Goal: Task Accomplishment & Management: Use online tool/utility

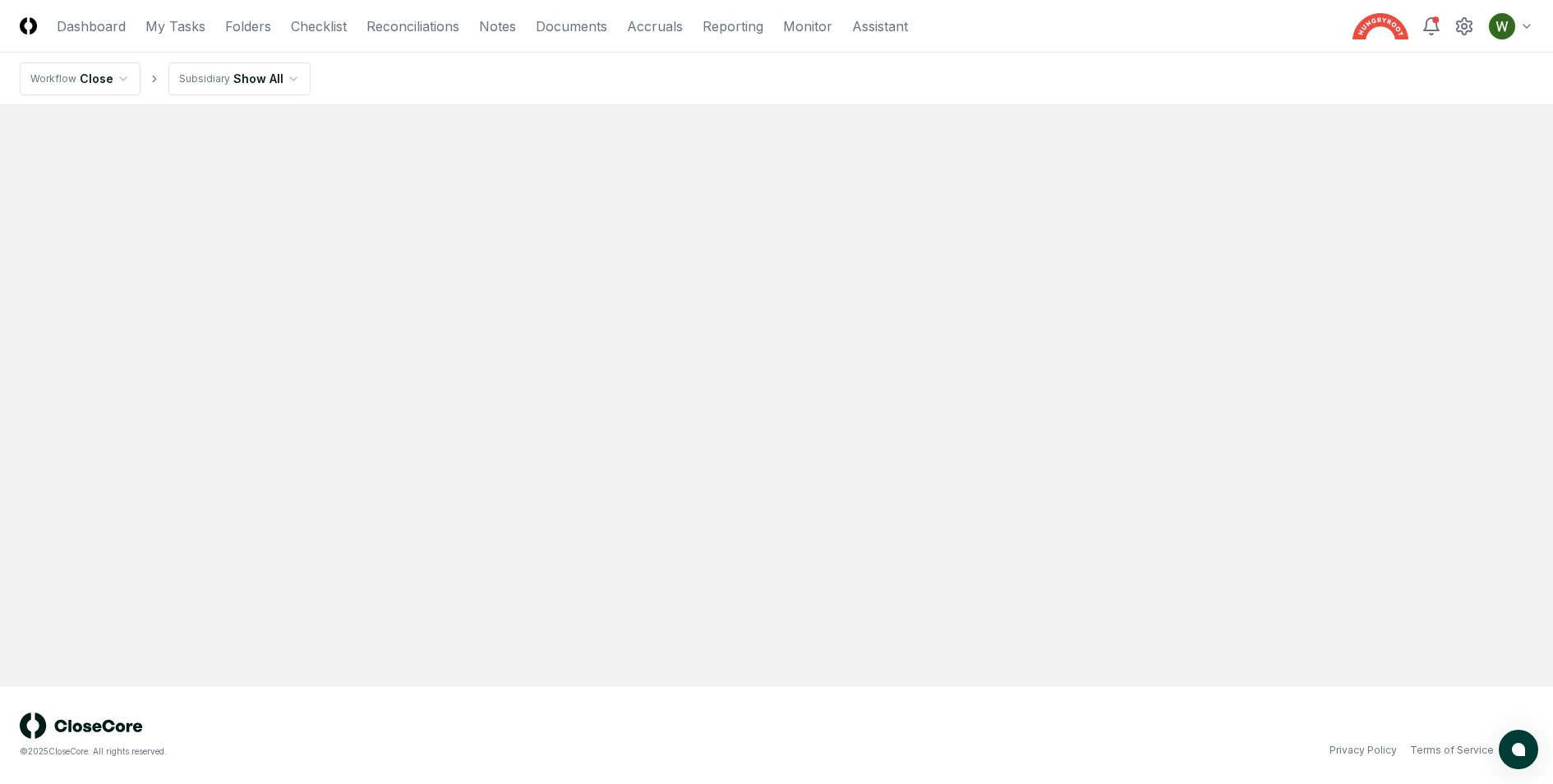
click at [263, 79] on html "CloseCore Dashboard My Tasks Folders Checklist Reconciliations Notes Documents …" at bounding box center [776, 392] width 1553 height 784
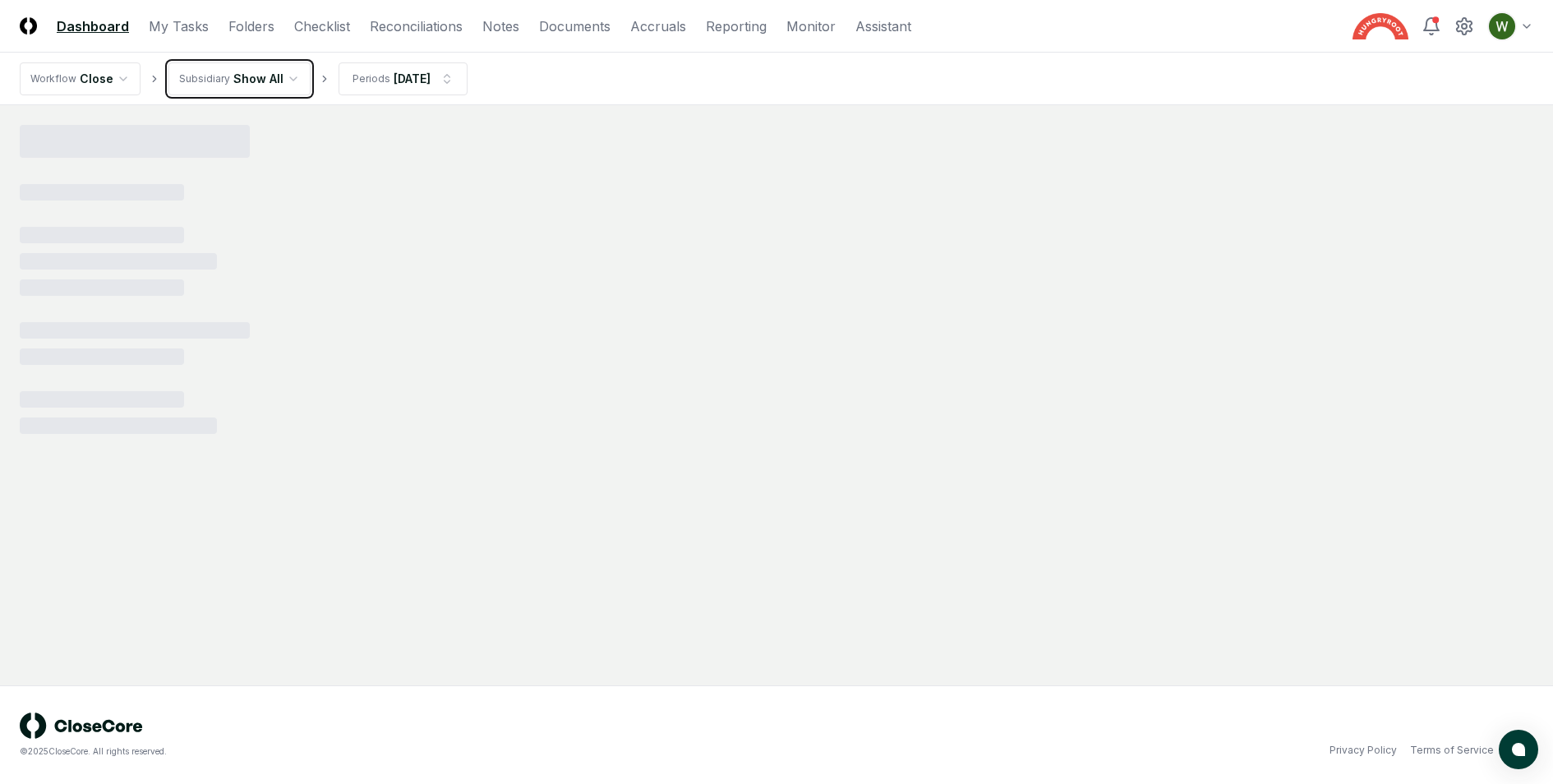
click at [268, 69] on html "CloseCore Dashboard My Tasks Folders Checklist Reconciliations Notes Documents …" at bounding box center [776, 392] width 1553 height 784
click at [388, 68] on html "CloseCore Dashboard My Tasks Folders Checklist Reconciliations Notes Documents …" at bounding box center [776, 392] width 1553 height 784
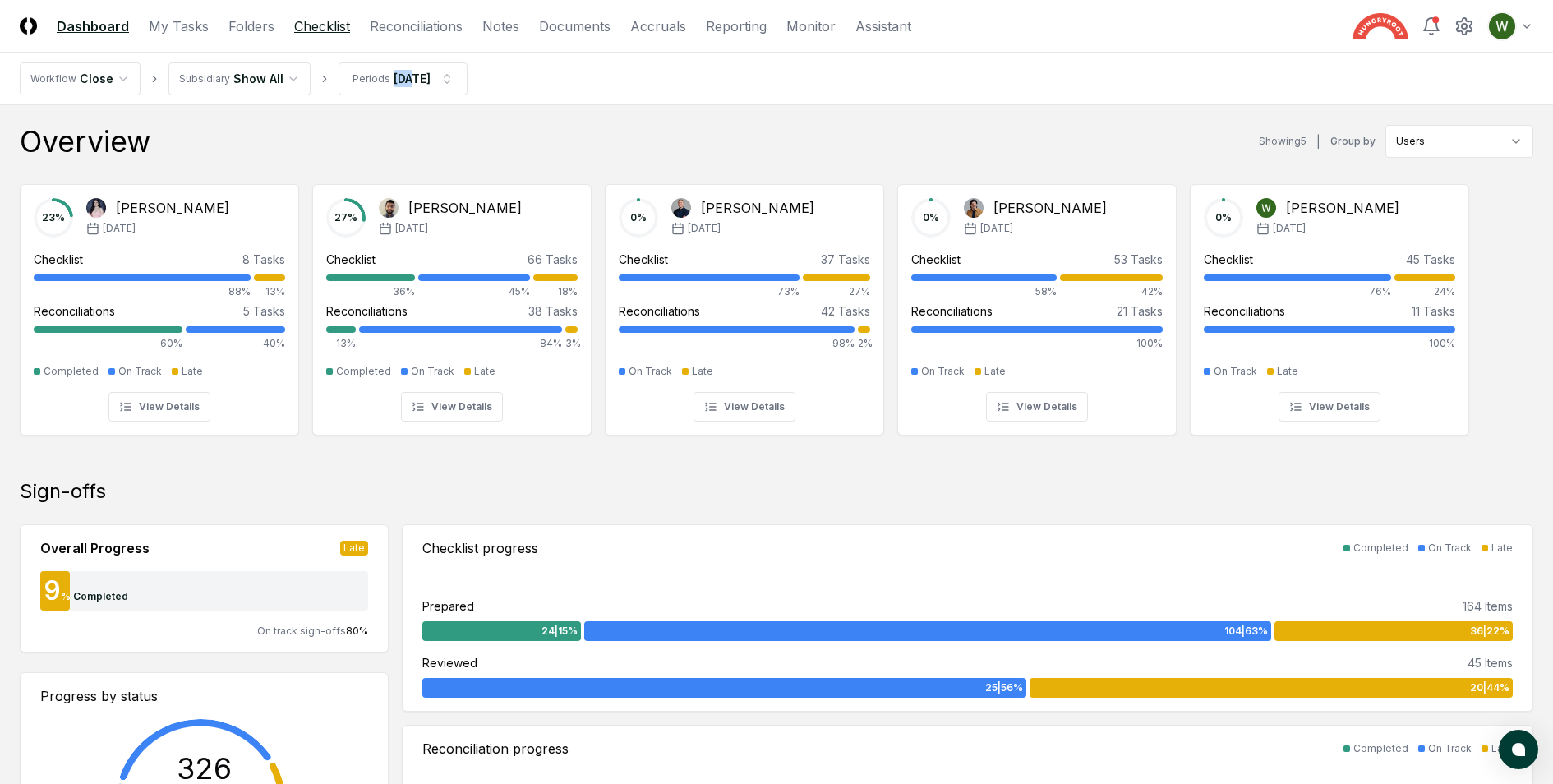
click at [322, 17] on link "Checklist" at bounding box center [322, 25] width 56 height 20
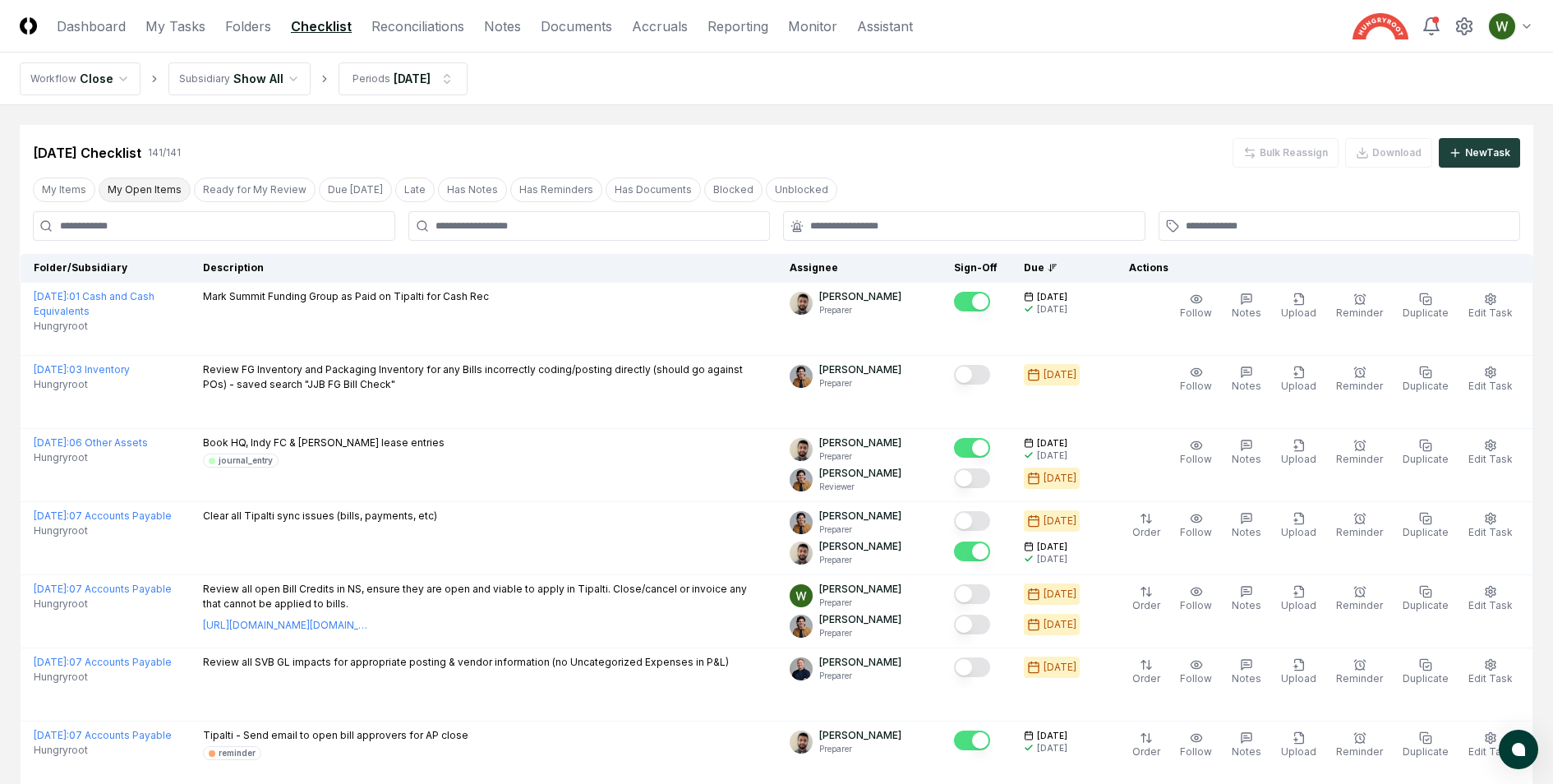
click at [145, 187] on button "My Open Items" at bounding box center [144, 189] width 92 height 25
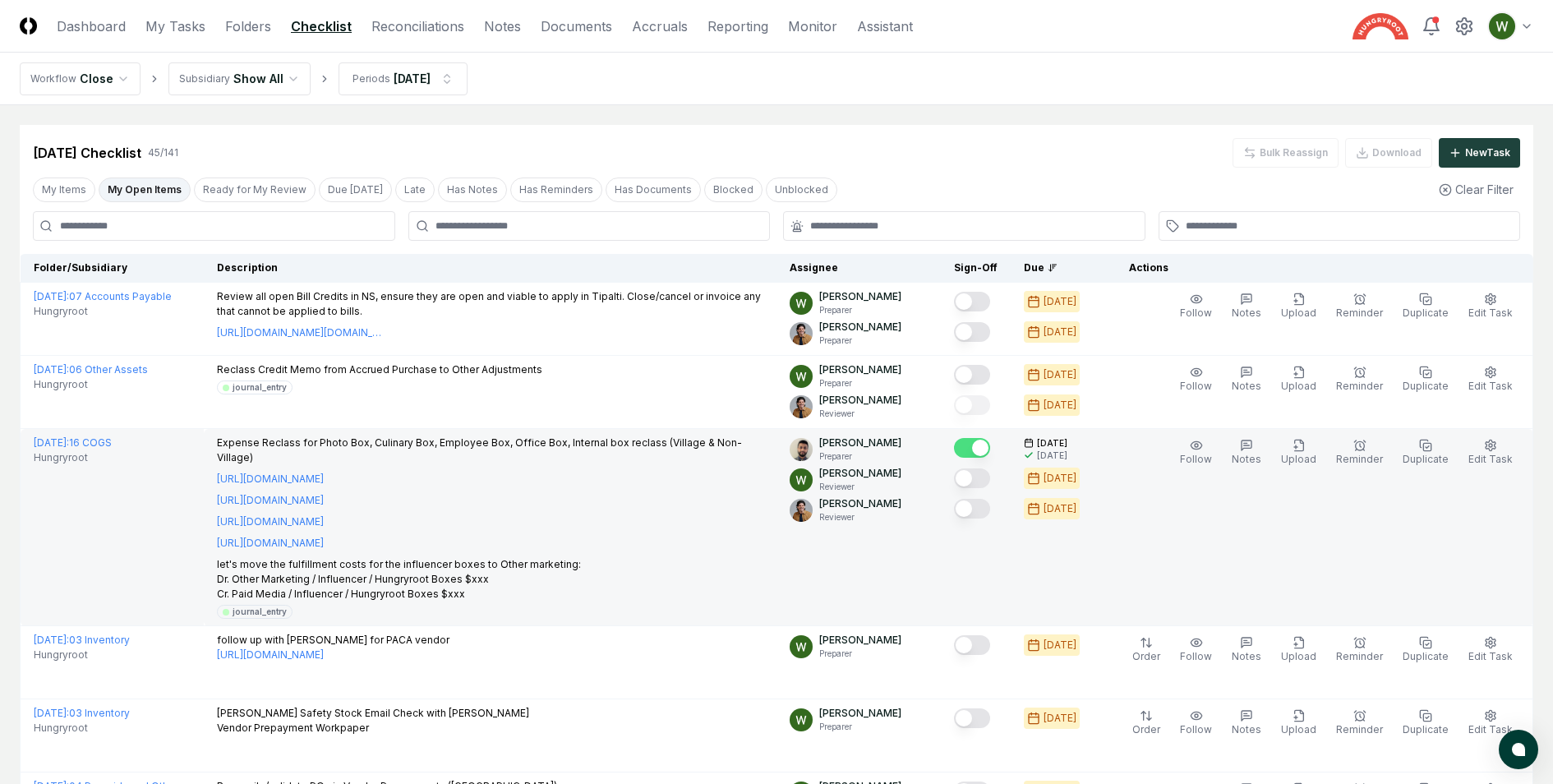
click at [409, 562] on p "let's move the fulfillment costs for the influencer boxes to Other marketing: D…" at bounding box center [489, 579] width 546 height 44
click at [404, 557] on p "let's move the fulfillment costs for the influencer boxes to Other marketing: D…" at bounding box center [489, 579] width 546 height 44
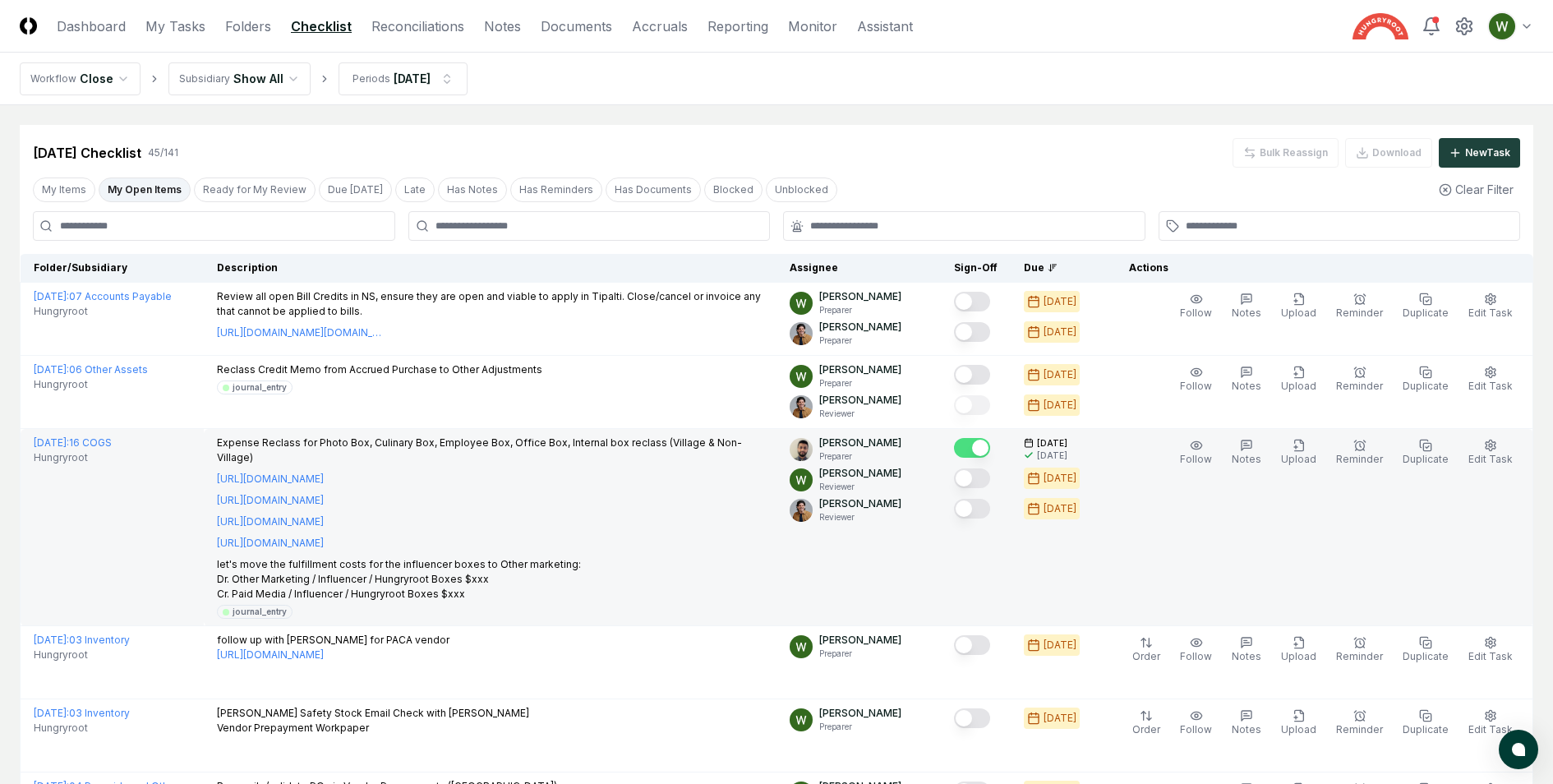
click at [404, 557] on p "let's move the fulfillment costs for the influencer boxes to Other marketing: D…" at bounding box center [489, 579] width 546 height 44
click at [410, 562] on p "let's move the fulfillment costs for the influencer boxes to Other marketing: D…" at bounding box center [489, 579] width 546 height 44
click at [416, 562] on p "let's move the fulfillment costs for the influencer boxes to Other marketing: D…" at bounding box center [489, 579] width 546 height 44
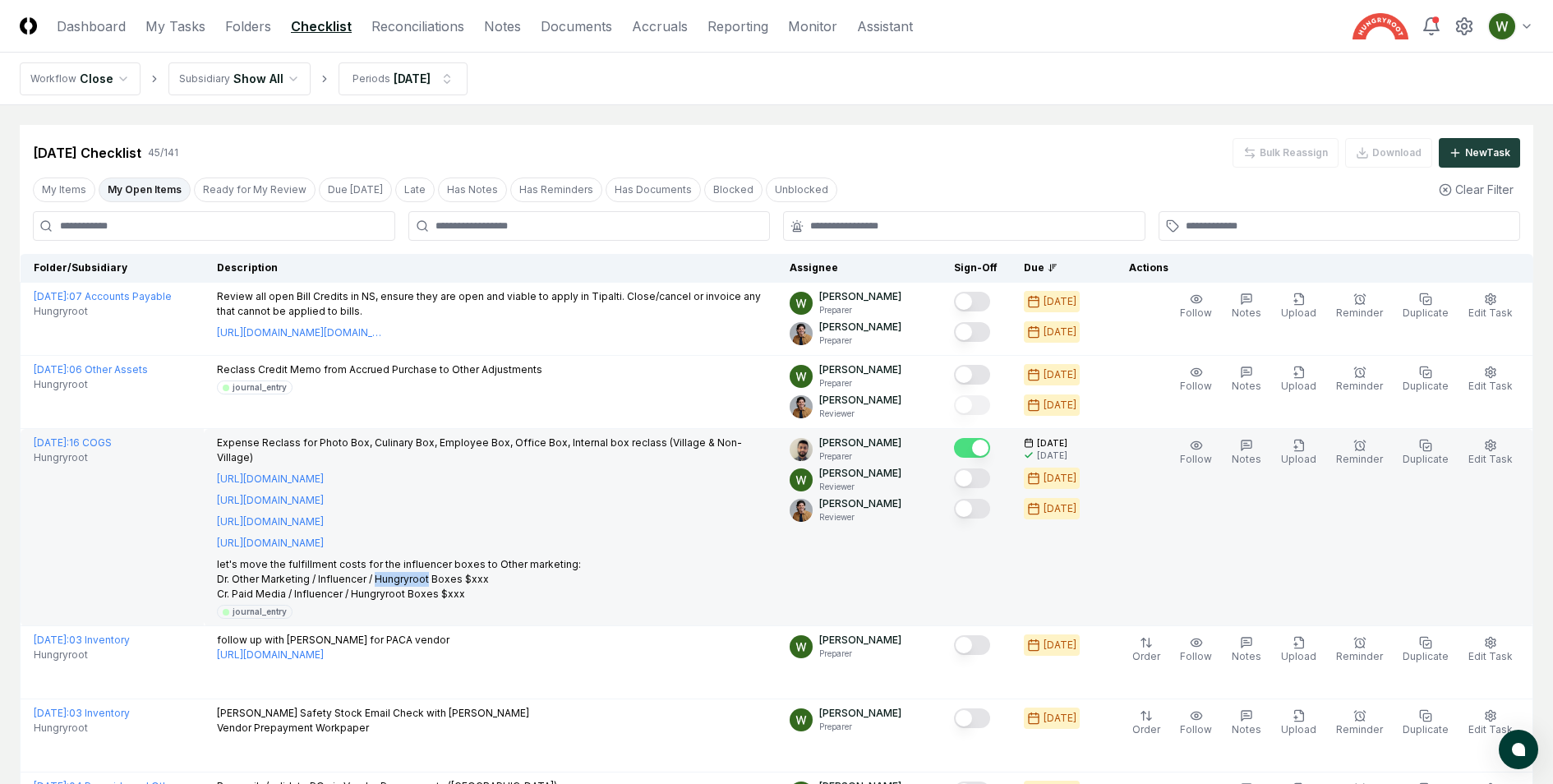
click at [416, 562] on p "let's move the fulfillment costs for the influencer boxes to Other marketing: D…" at bounding box center [489, 579] width 546 height 44
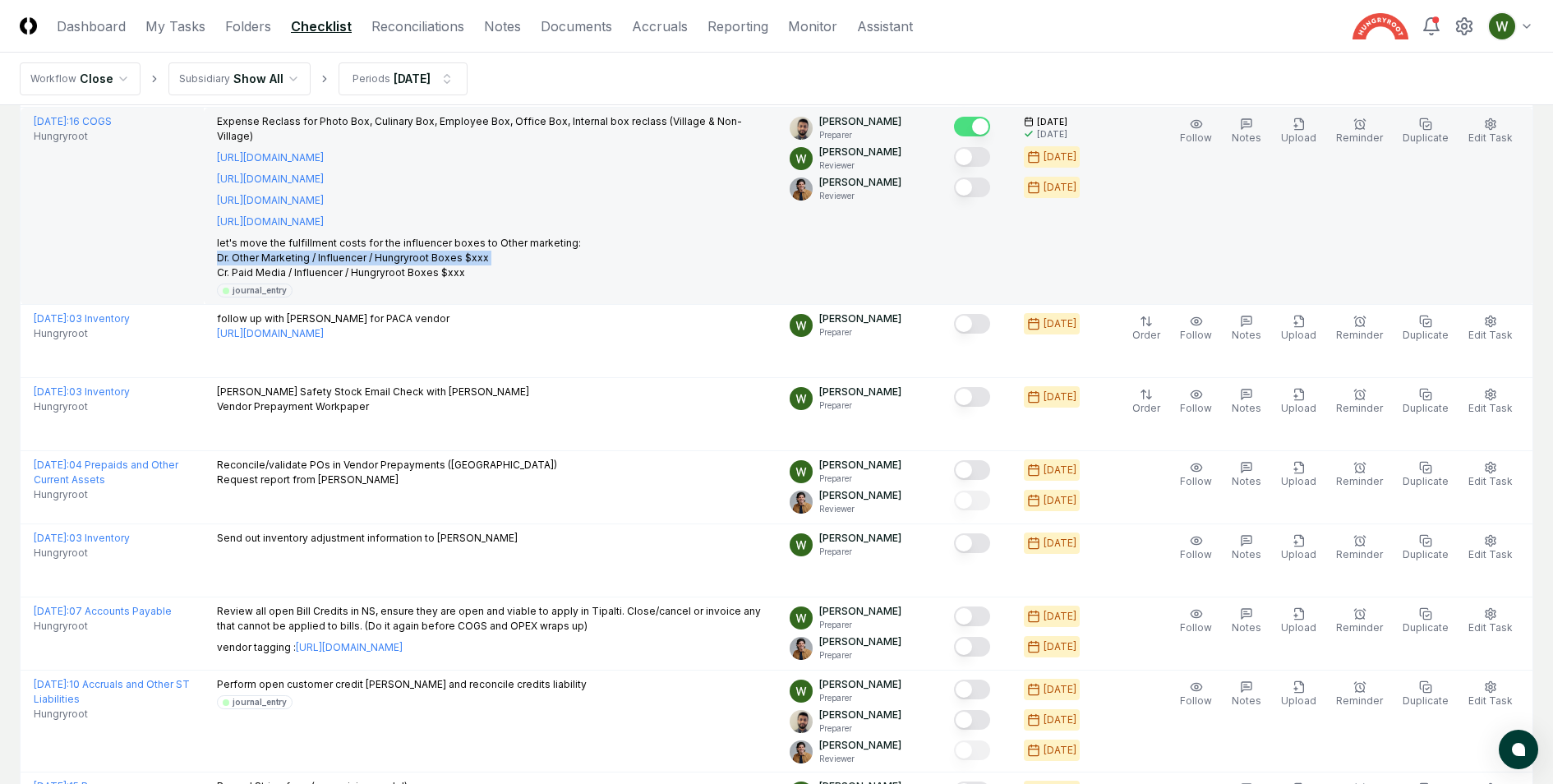
scroll to position [374, 0]
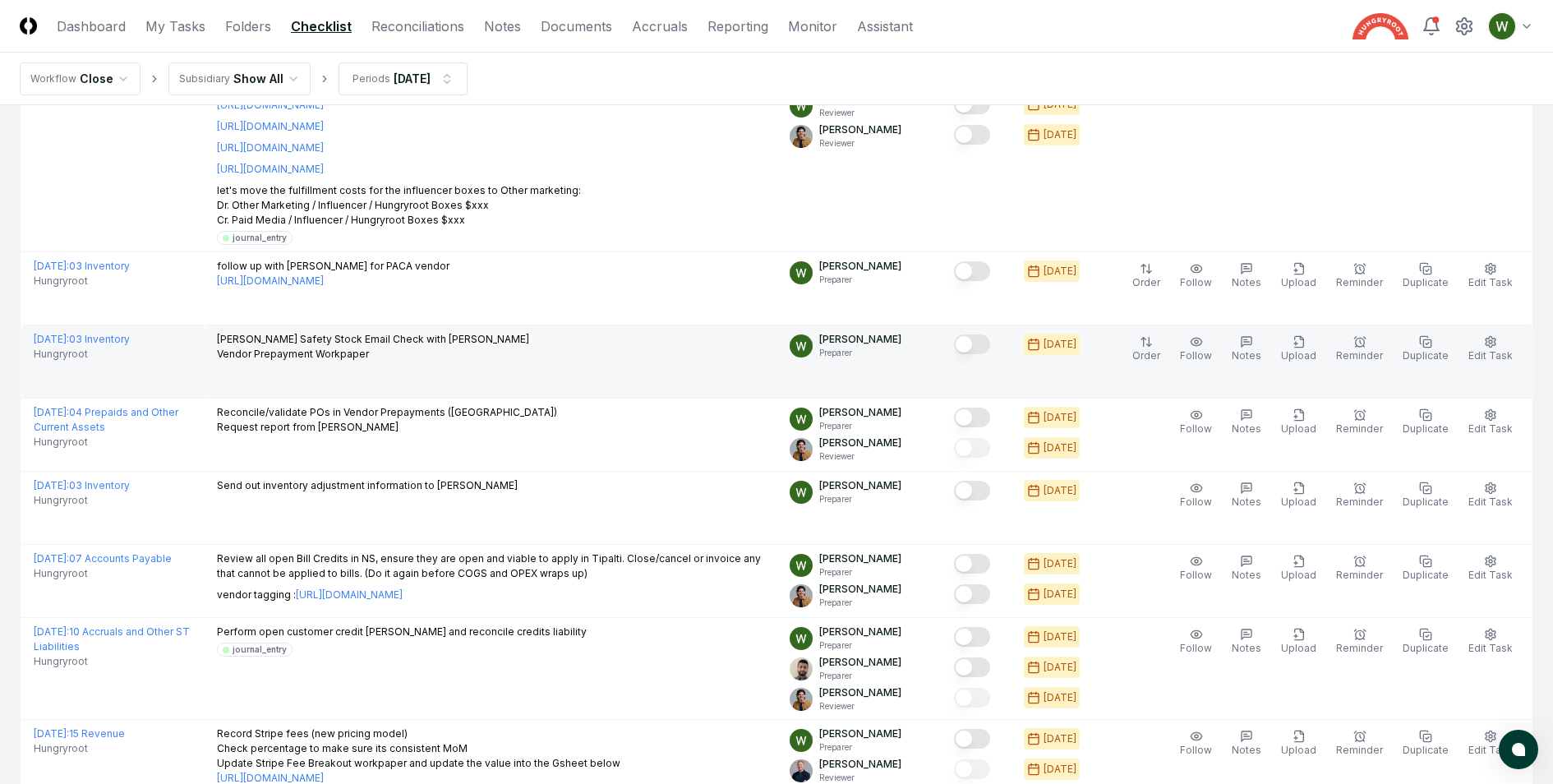
click at [363, 350] on td "[PERSON_NAME] Safety Stock Email Check with [PERSON_NAME] Prepayment Workpaper" at bounding box center [490, 362] width 573 height 73
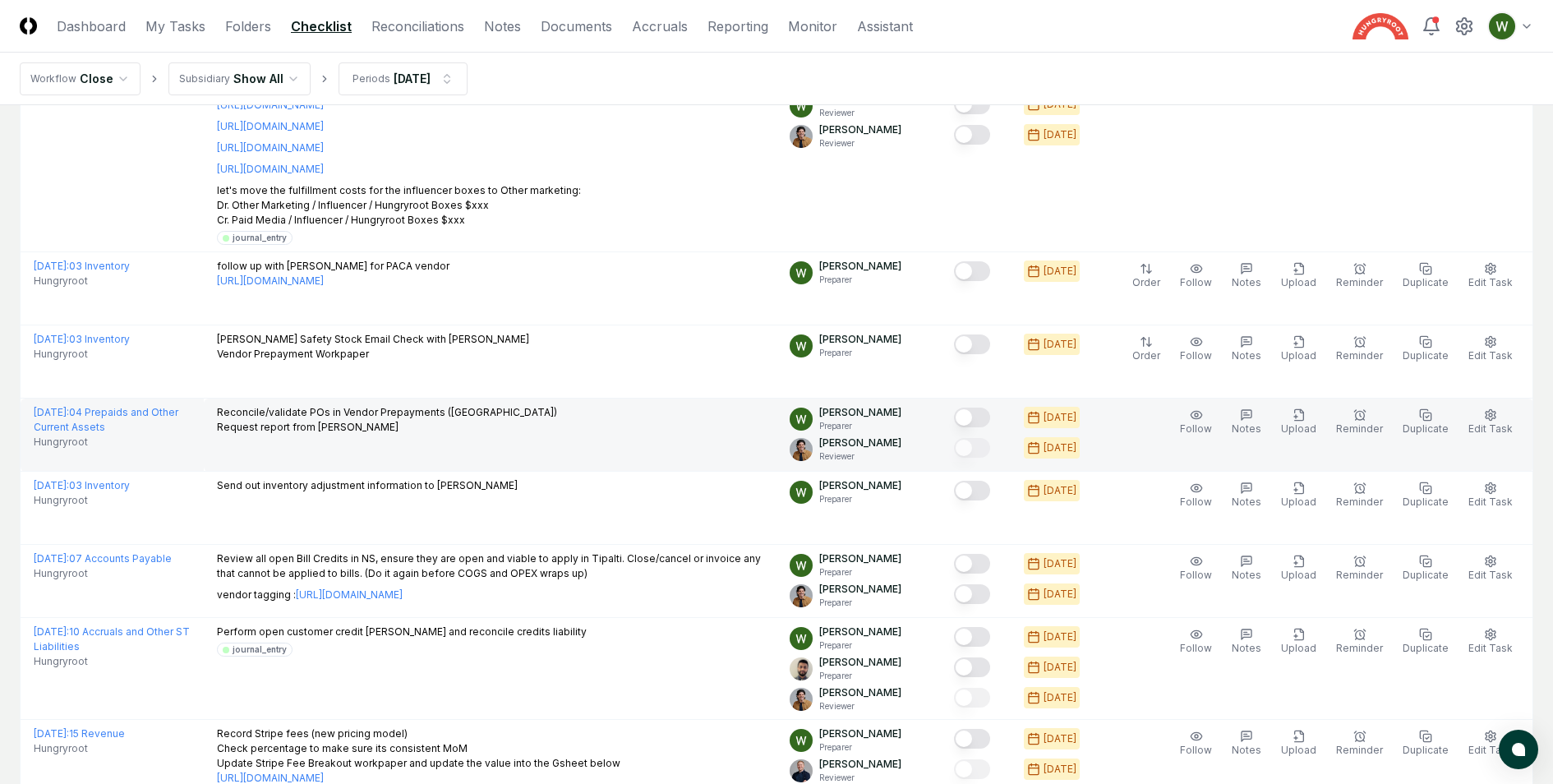
click at [363, 405] on p "Reconcile/validate POs in Vendor Prepayments ([PERSON_NAME]) Request report fro…" at bounding box center [387, 420] width 340 height 30
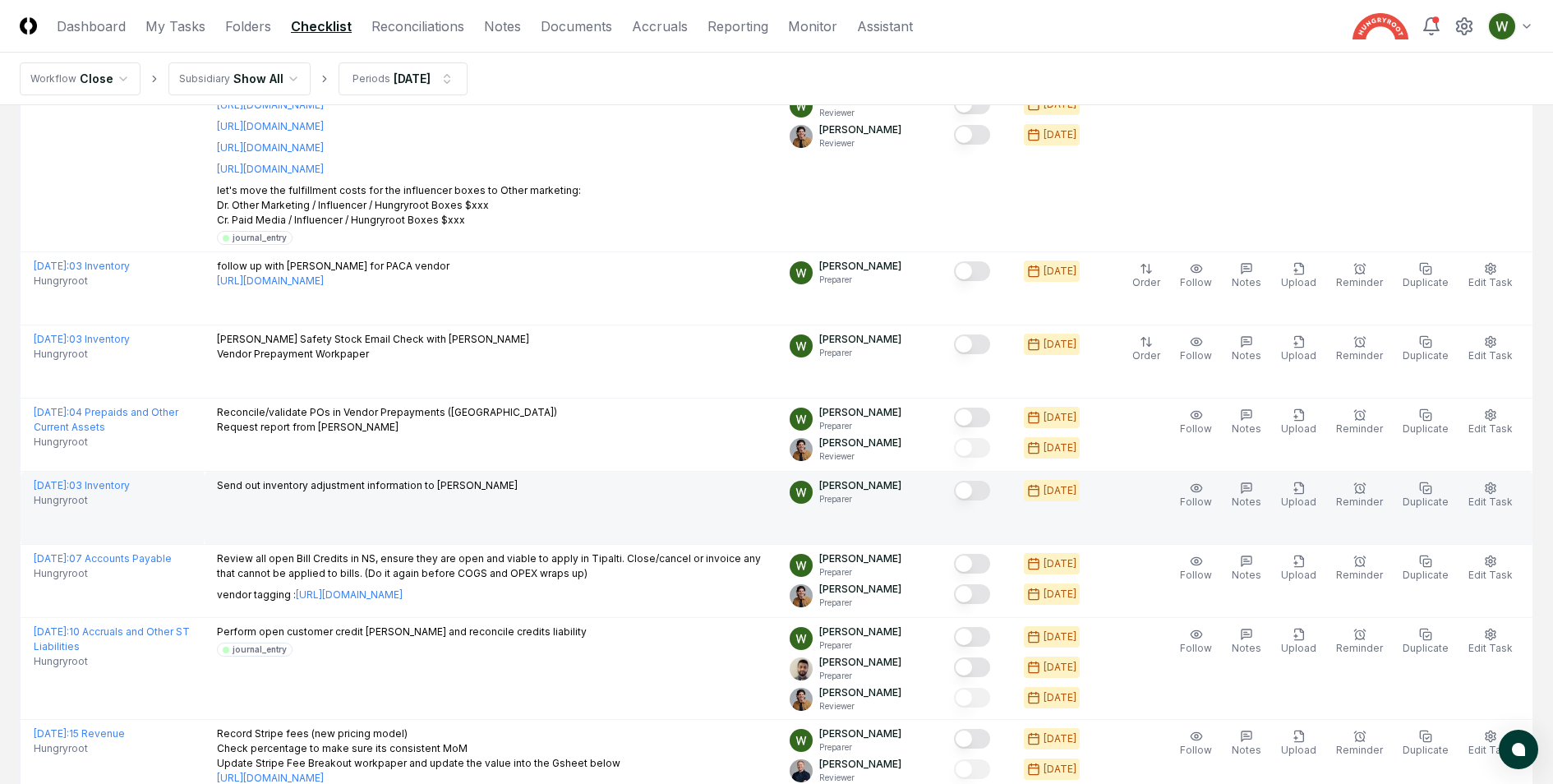
click at [346, 478] on p "Send out inventory adjustment information to [PERSON_NAME]" at bounding box center [367, 485] width 301 height 14
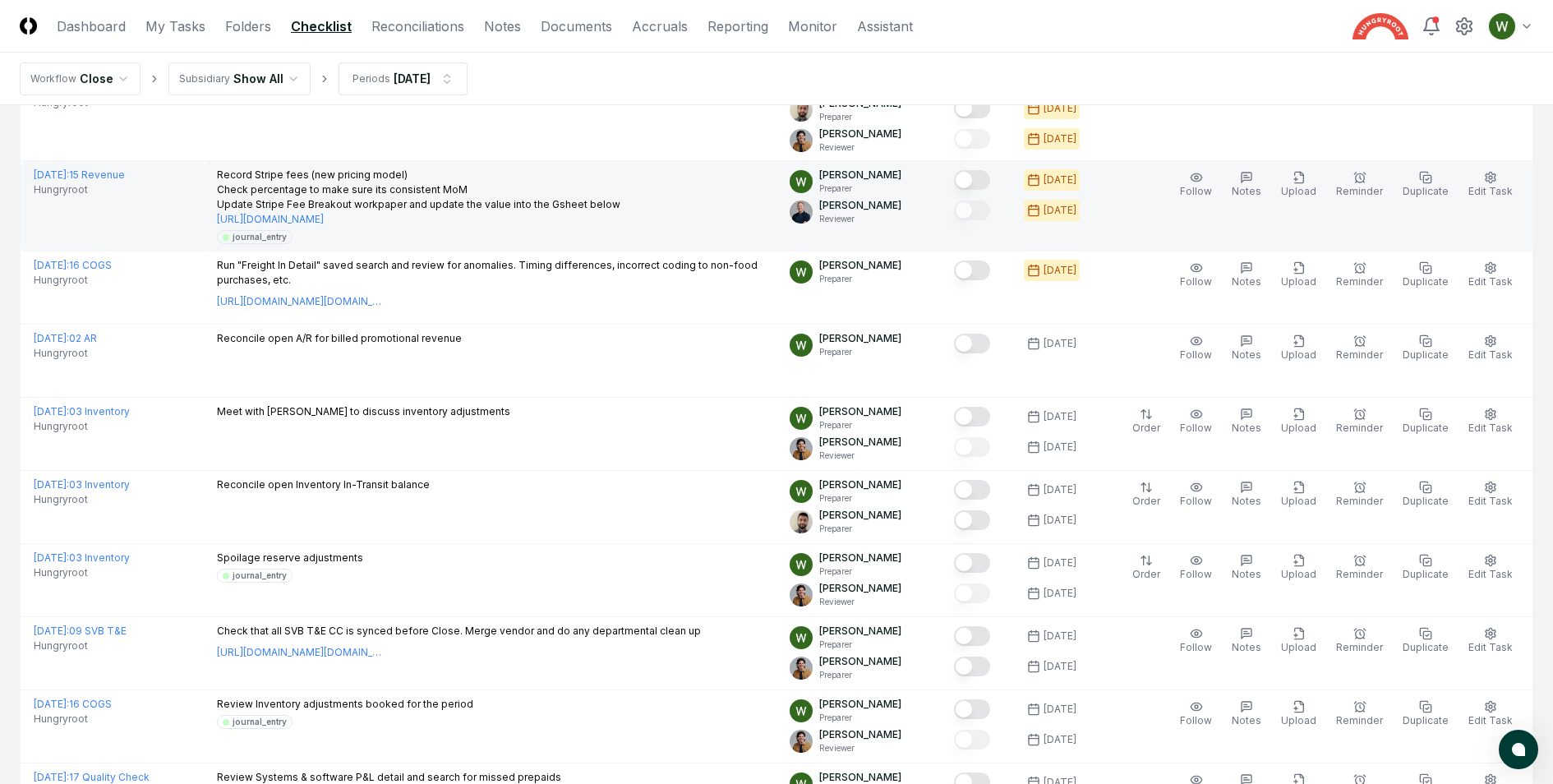
scroll to position [940, 0]
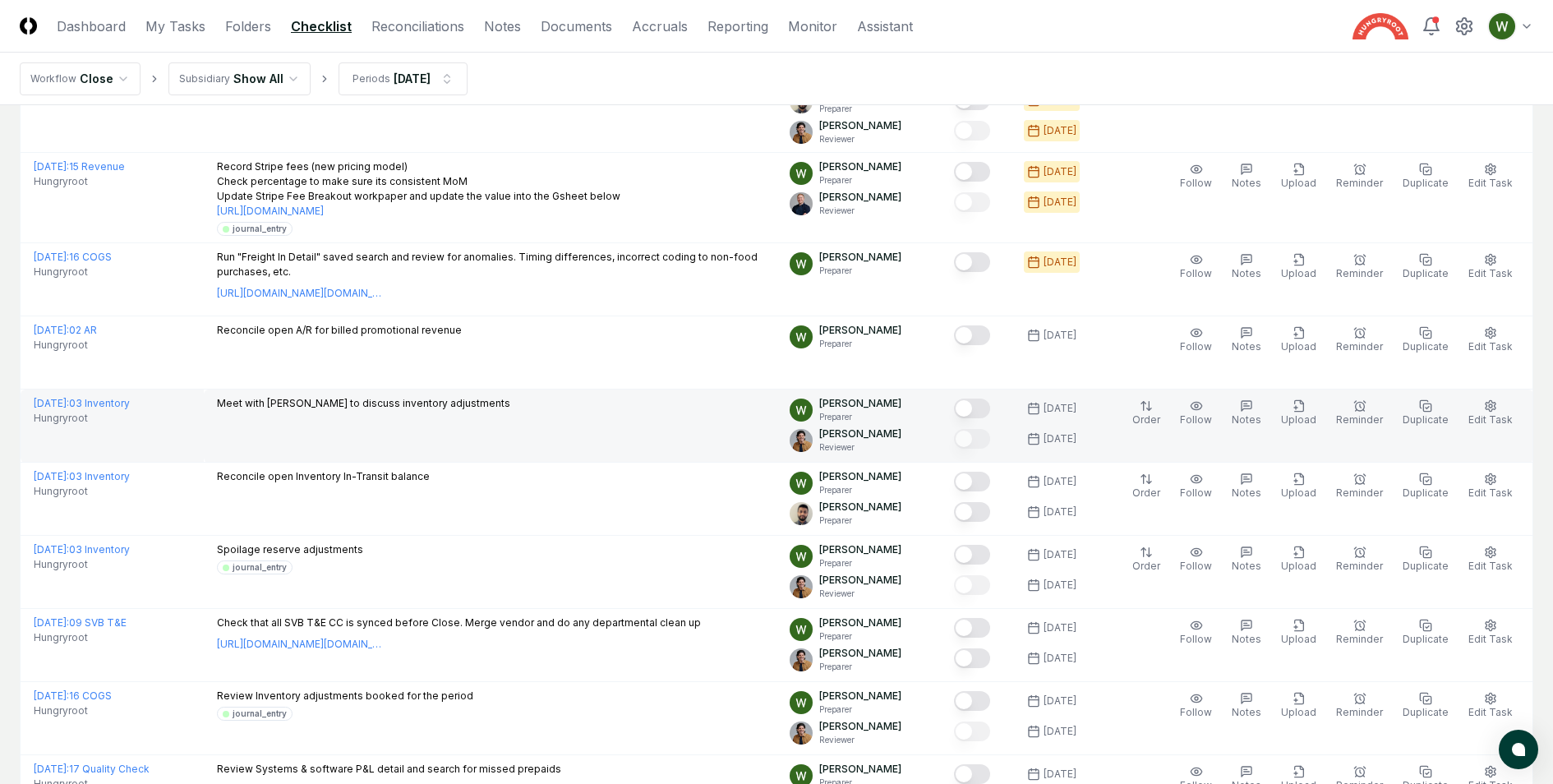
click at [381, 396] on p "Meet with [PERSON_NAME] to discuss inventory adjustments" at bounding box center [363, 403] width 293 height 14
click at [382, 396] on p "Meet with [PERSON_NAME] to discuss inventory adjustments" at bounding box center [363, 403] width 293 height 14
click at [986, 398] on button "Mark complete" at bounding box center [972, 408] width 37 height 20
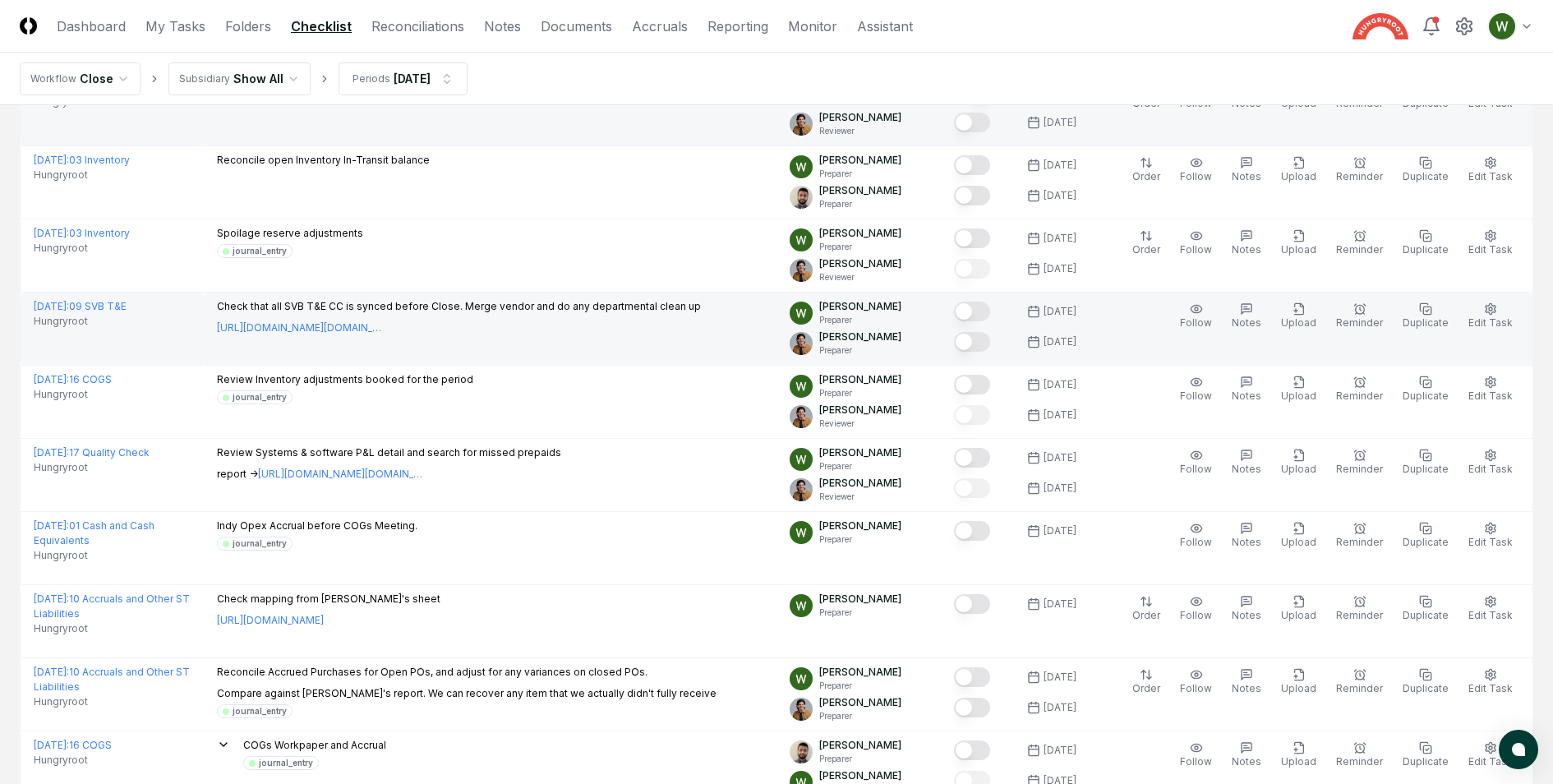
scroll to position [1242, 0]
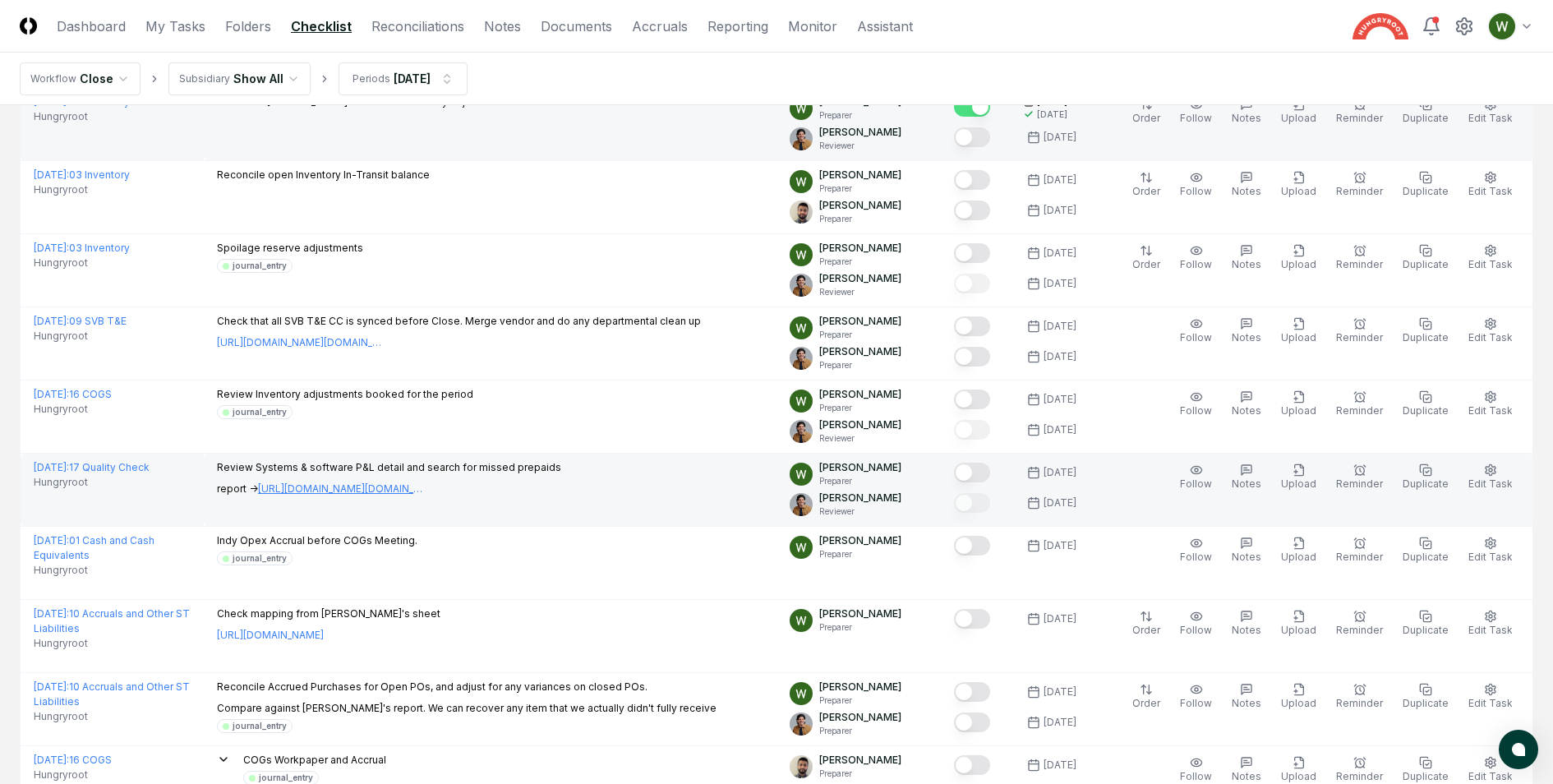
click at [395, 482] on link "[URL][DOMAIN_NAME][DOMAIN_NAME]" at bounding box center [340, 488] width 164 height 14
